Goal: Task Accomplishment & Management: Use online tool/utility

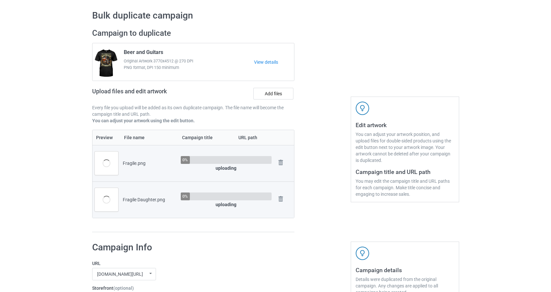
scroll to position [33, 0]
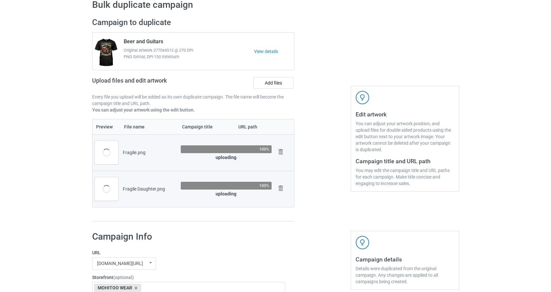
drag, startPoint x: 320, startPoint y: 97, endPoint x: 333, endPoint y: 78, distance: 22.7
click at [336, 59] on div at bounding box center [322, 120] width 47 height 214
click at [320, 109] on div at bounding box center [322, 120] width 47 height 214
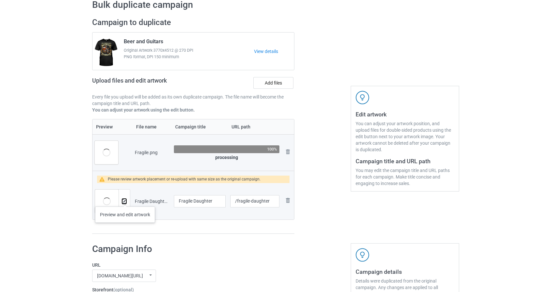
click at [125, 200] on img at bounding box center [124, 202] width 4 height 4
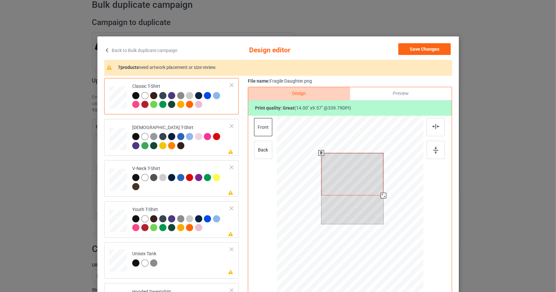
click at [419, 223] on div at bounding box center [349, 208] width 147 height 185
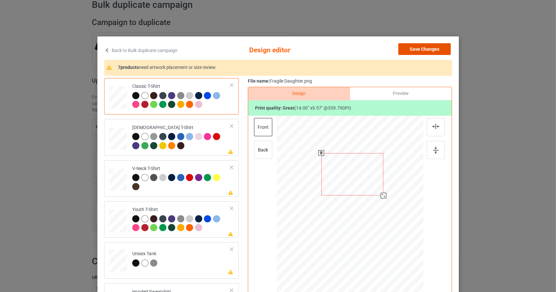
click at [427, 45] on button "Save Changes" at bounding box center [424, 49] width 52 height 12
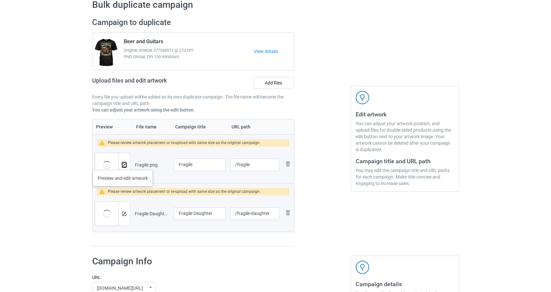
click at [123, 164] on img at bounding box center [124, 165] width 4 height 4
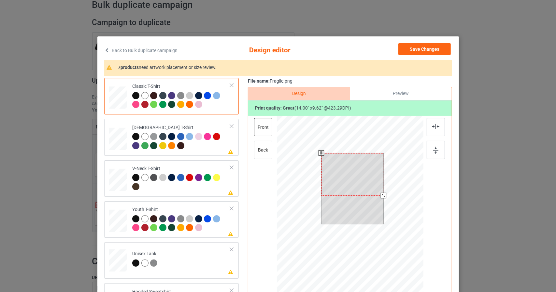
click at [417, 230] on div at bounding box center [349, 208] width 147 height 185
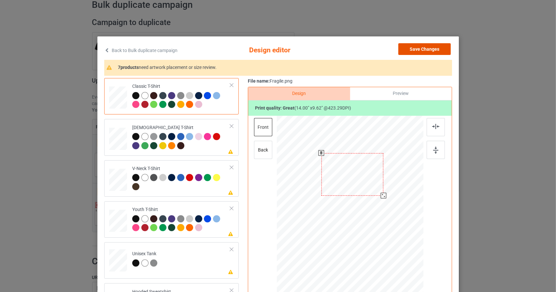
click at [436, 49] on button "Save Changes" at bounding box center [424, 49] width 52 height 12
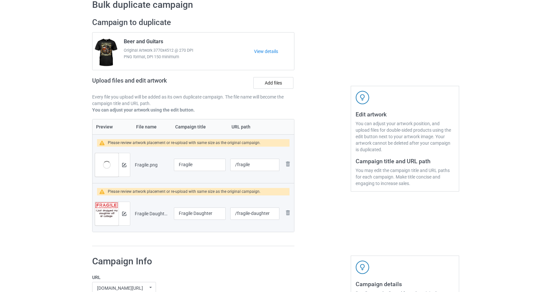
click at [325, 165] on div at bounding box center [322, 132] width 47 height 238
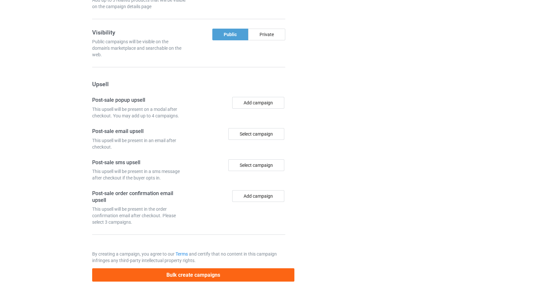
scroll to position [595, 0]
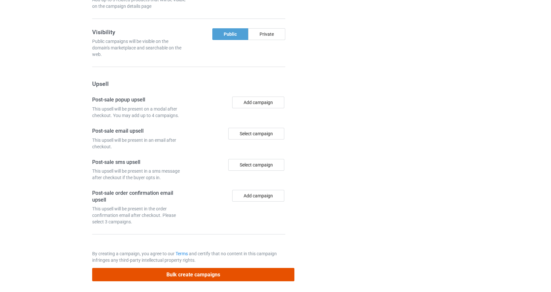
click at [279, 269] on button "Bulk create campaigns" at bounding box center [193, 274] width 203 height 13
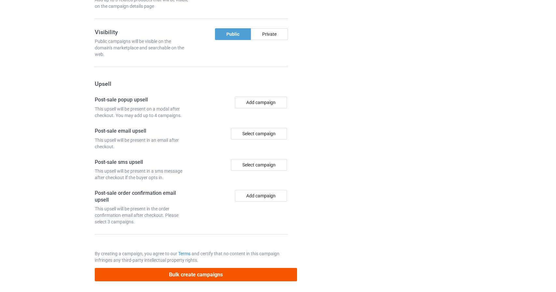
scroll to position [0, 0]
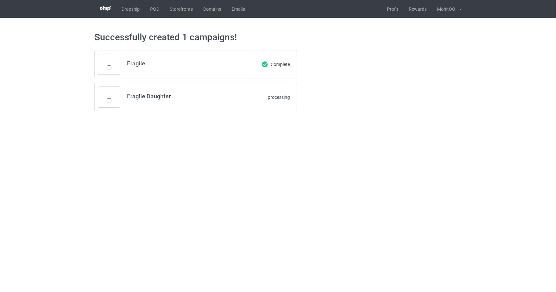
click at [402, 199] on body "Dropship POD Storefronts Domains Emails Profit Rewards MohitOO Settings Logout …" at bounding box center [278, 146] width 556 height 292
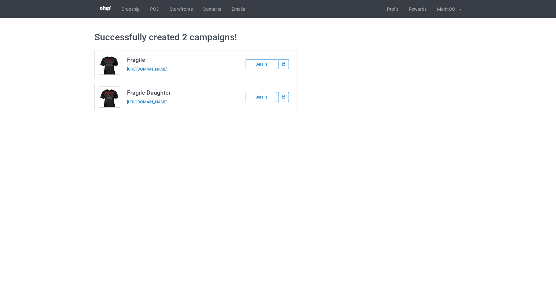
click at [138, 60] on h3 "Fragile" at bounding box center [178, 59] width 103 height 7
copy h3 "Fragile"
click at [158, 92] on h3 "Fragile Daughter" at bounding box center [178, 92] width 103 height 7
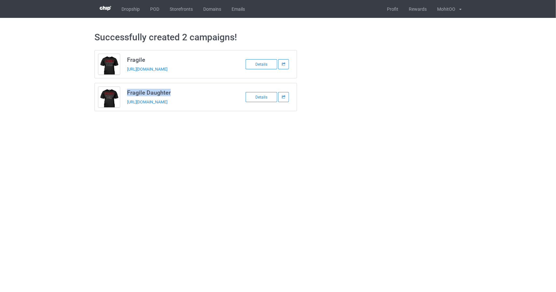
click at [158, 92] on h3 "Fragile Daughter" at bounding box center [178, 92] width 103 height 7
copy h3 "Fragile Daughter"
